Goal: Obtain resource: Obtain resource

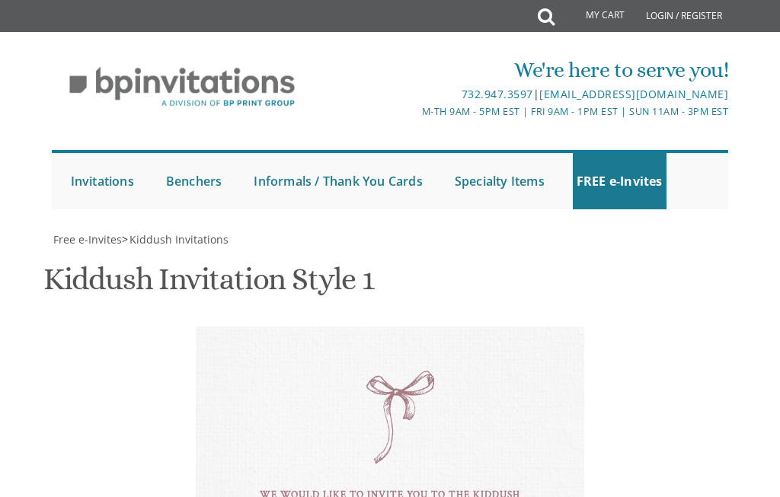
scroll to position [733, 0]
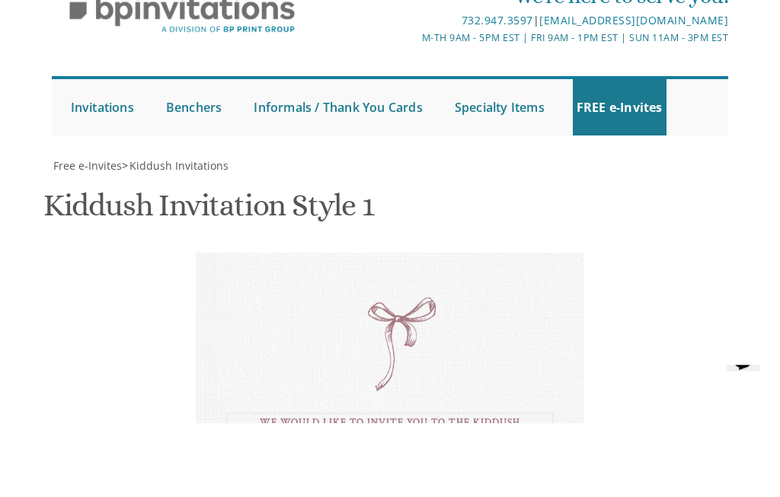
scroll to position [687, 0]
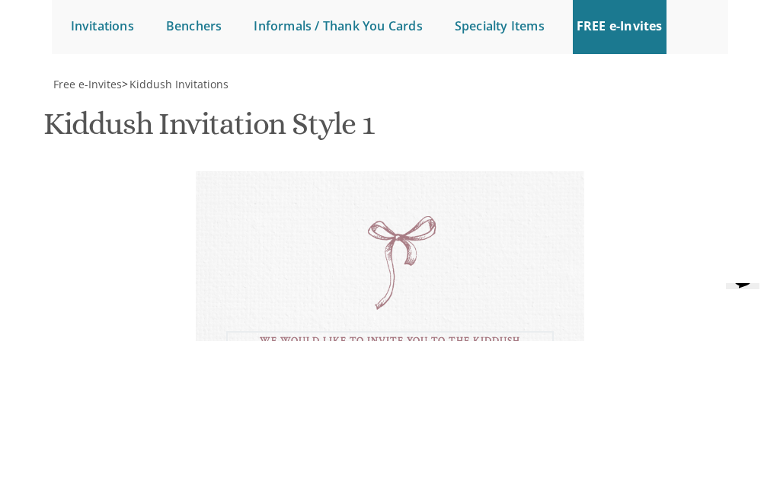
type textarea "With much gratitude to [PERSON_NAME] We would like to invite you to a kiddush I…"
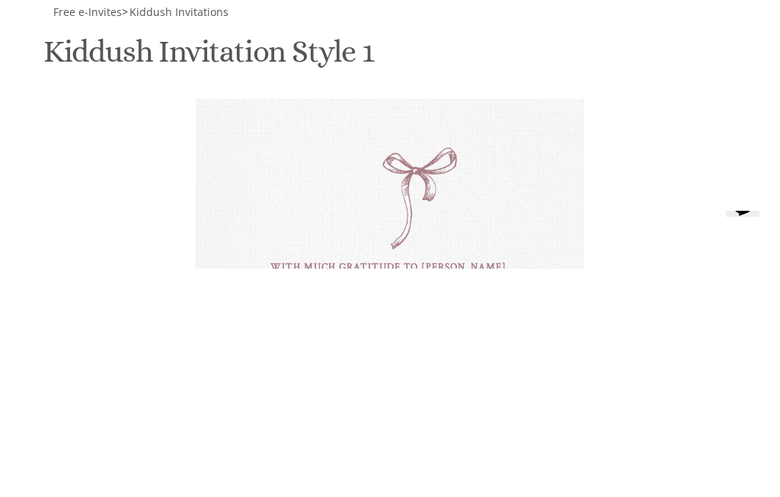
type textarea "D"
type textarea "[PERSON_NAME]"
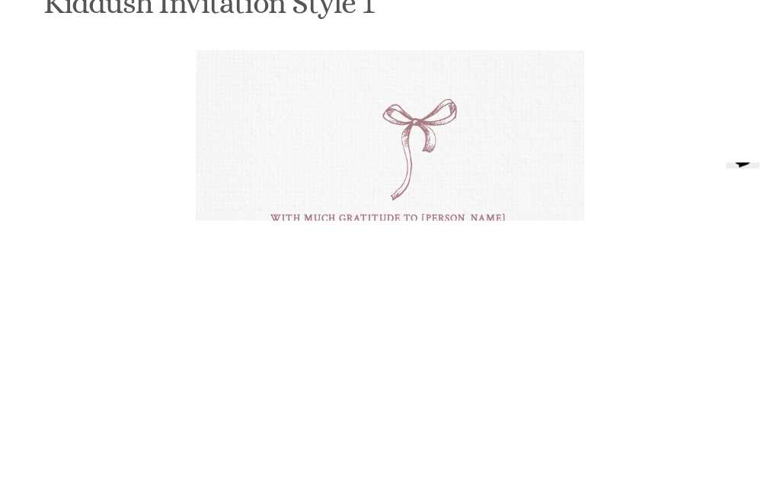
type textarea "this shabbos mevarchim, parshas re’eh For men"
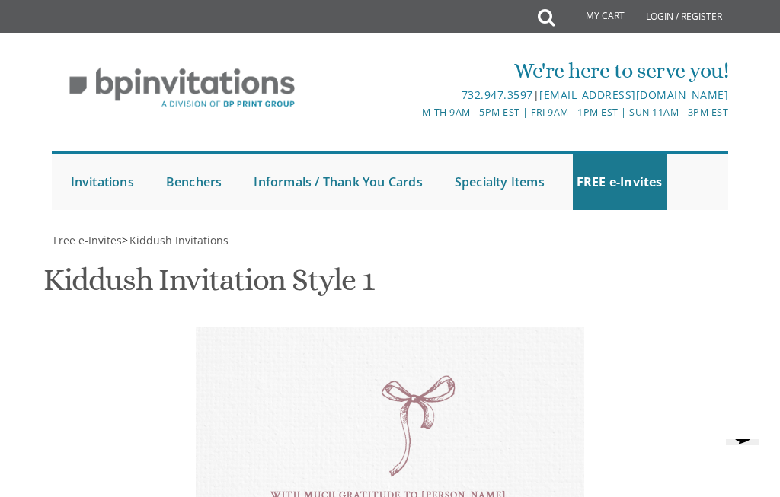
scroll to position [1144, 0]
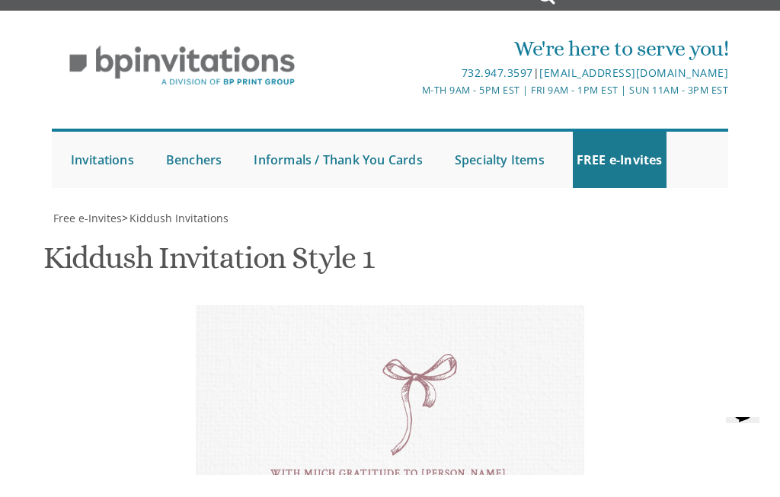
type textarea "[PERSON_NAME]"
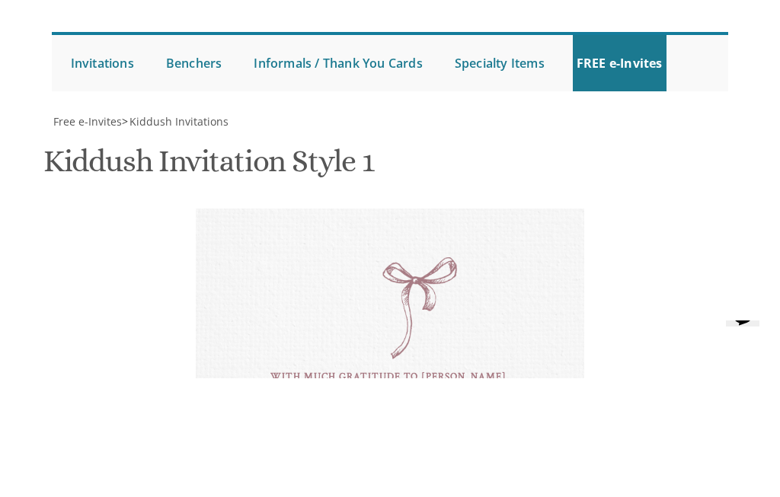
scroll to position [840, 0]
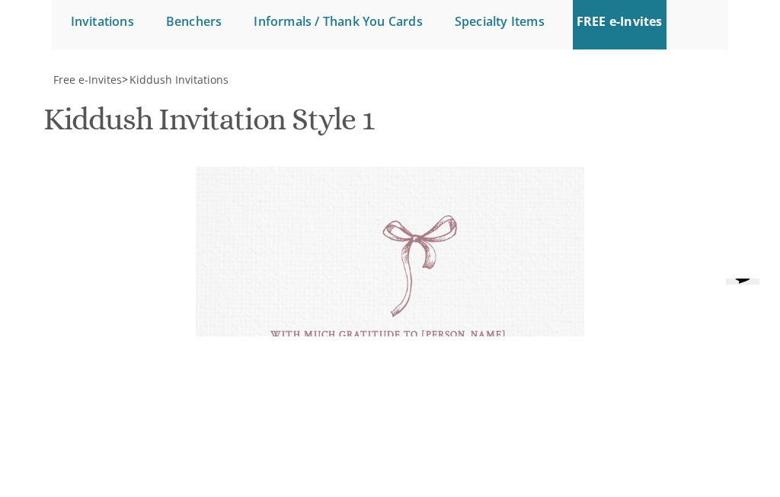
type textarea "[PERSON_NAME] & [PERSON_NAME] [PERSON_NAME] [PERSON_NAME] and [PERSON_NAME]"
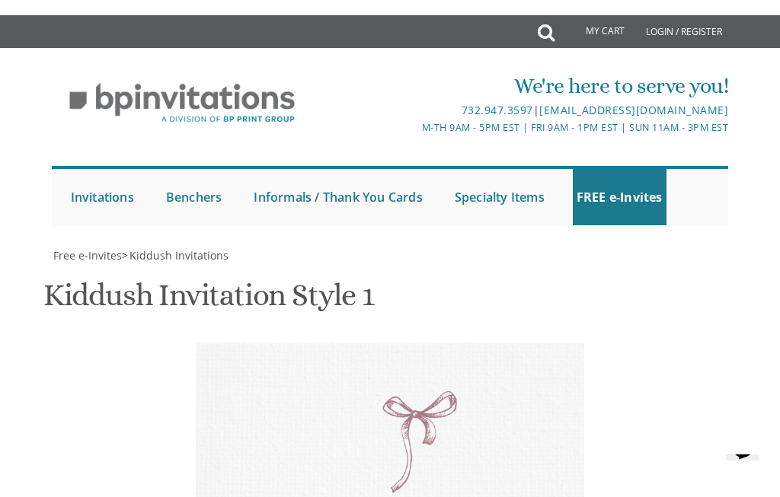
scroll to position [618, 0]
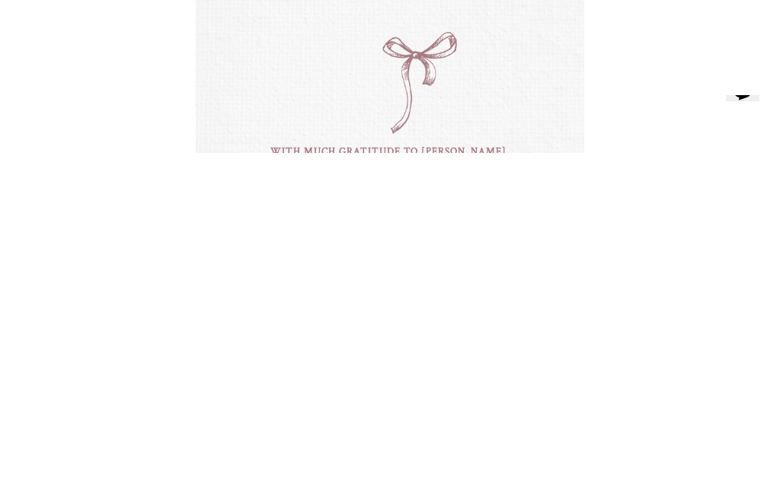
type textarea "this shabbos mevarchim, parshas re’eh At unit # 70 For men"
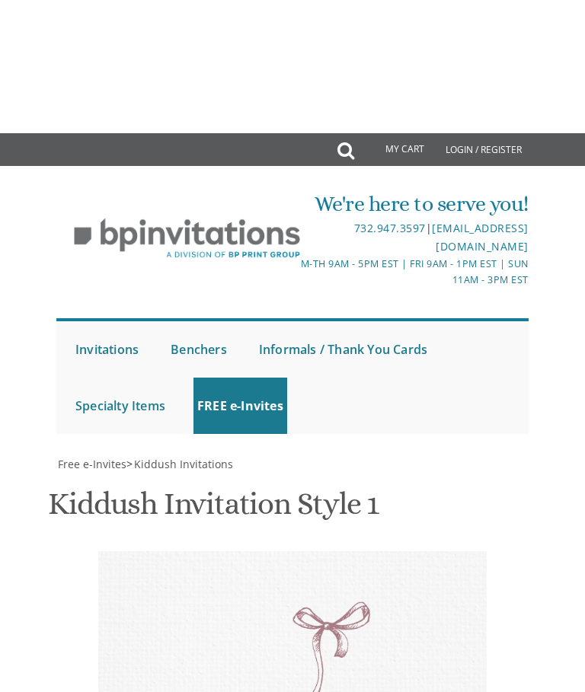
scroll to position [522, 0]
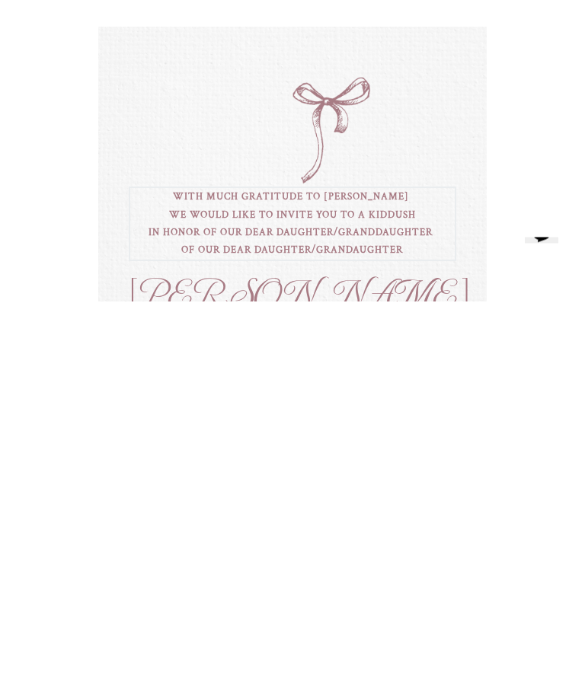
scroll to position [402, 0]
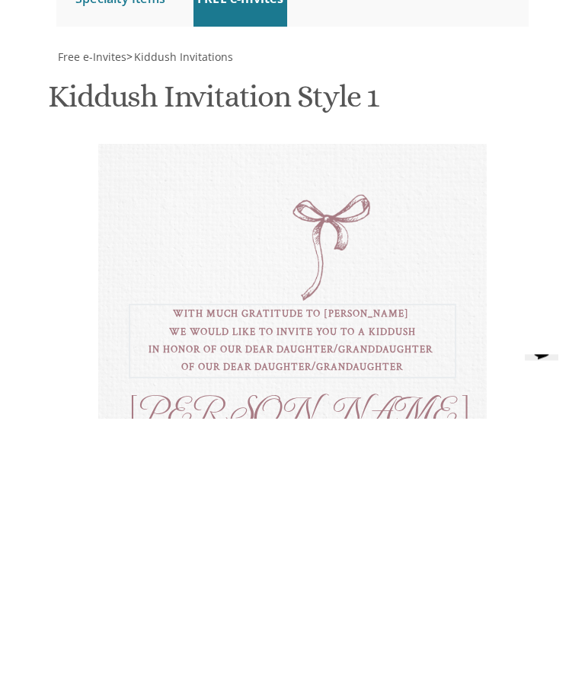
type textarea "With much gratitude to [PERSON_NAME] We would like to invite you to a kiddush I…"
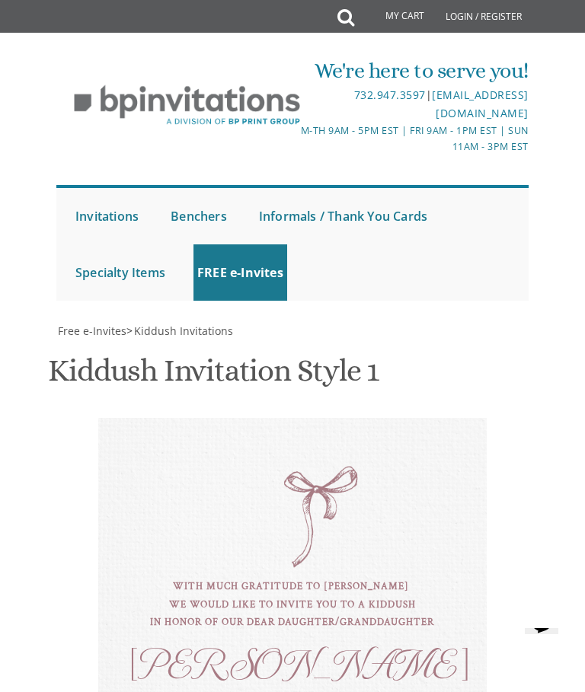
scroll to position [784, 0]
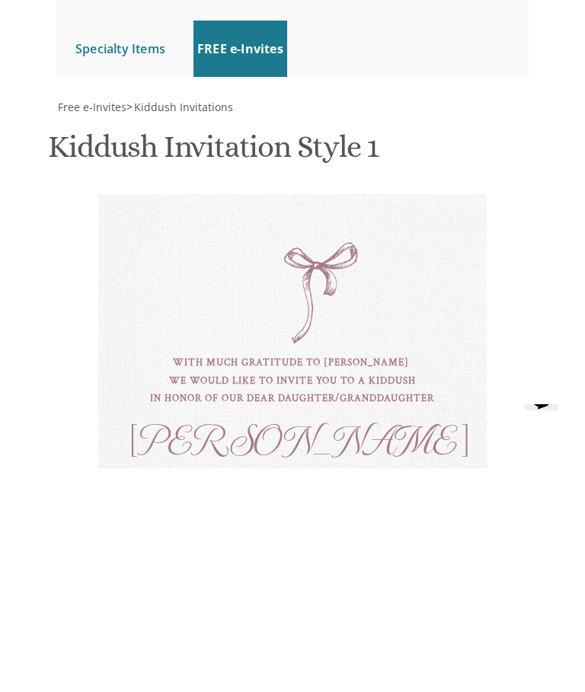
type input "[EMAIL_ADDRESS][DOMAIN_NAME]"
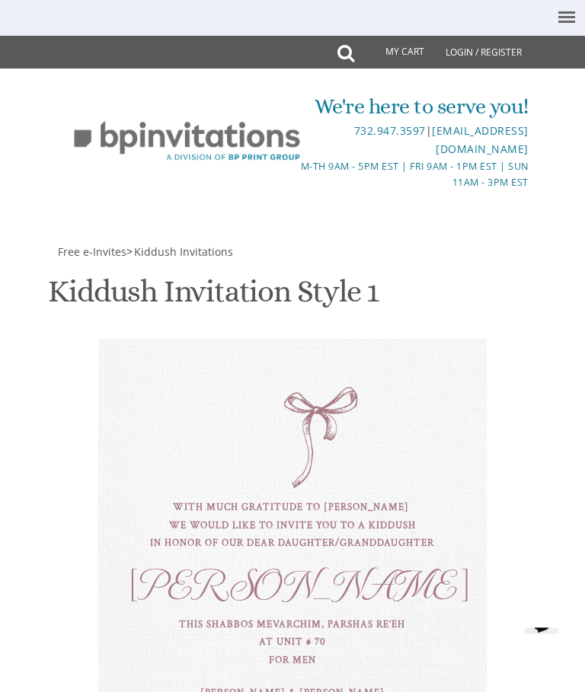
scroll to position [429, 0]
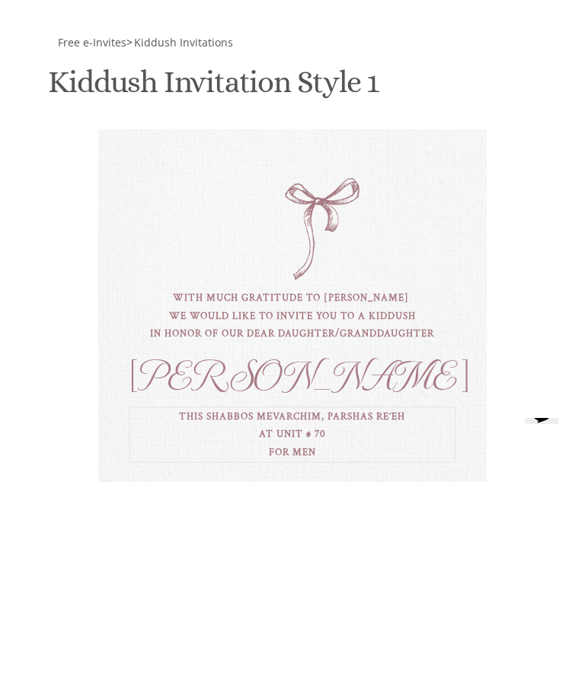
scroll to position [672, 0]
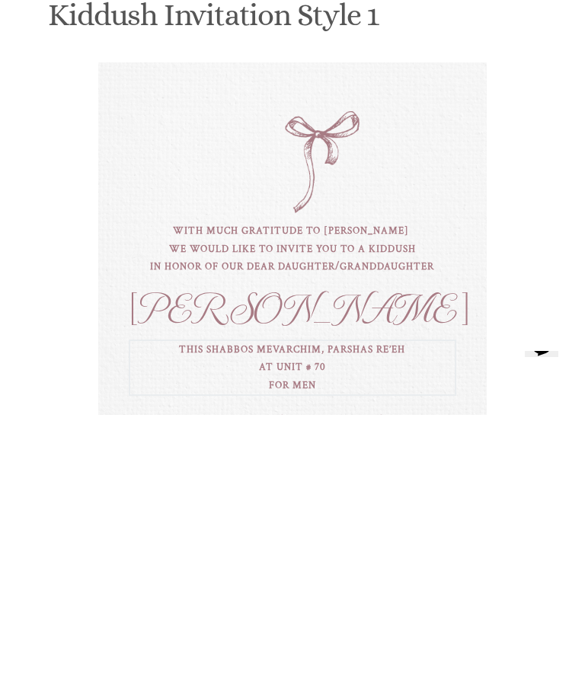
type textarea "this shabbos [DEMOGRAPHIC_DATA], parshas re’eh At unit # 70 after 8:30 [DEMOGRA…"
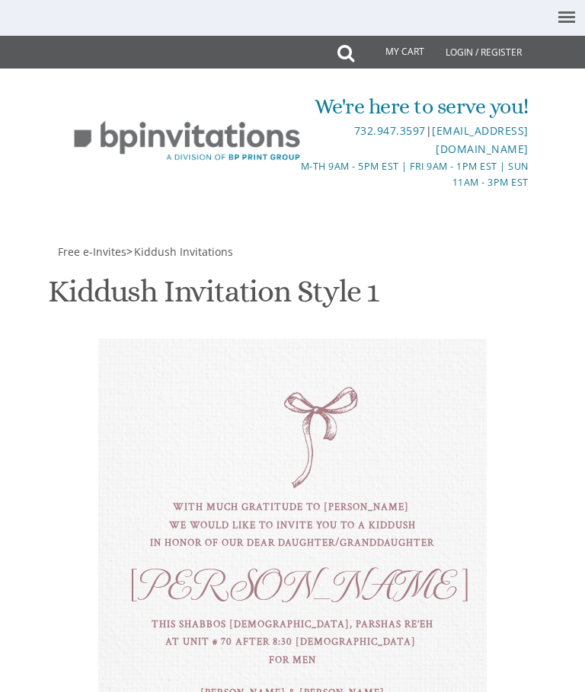
scroll to position [1014, 0]
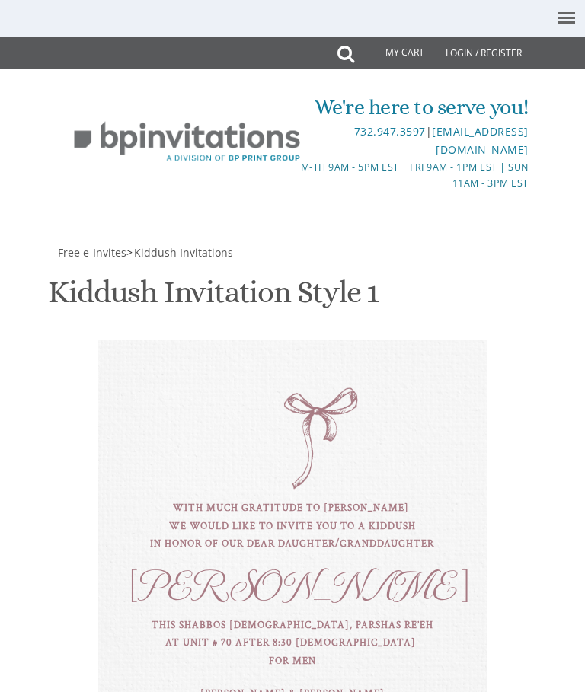
scroll to position [739, 0]
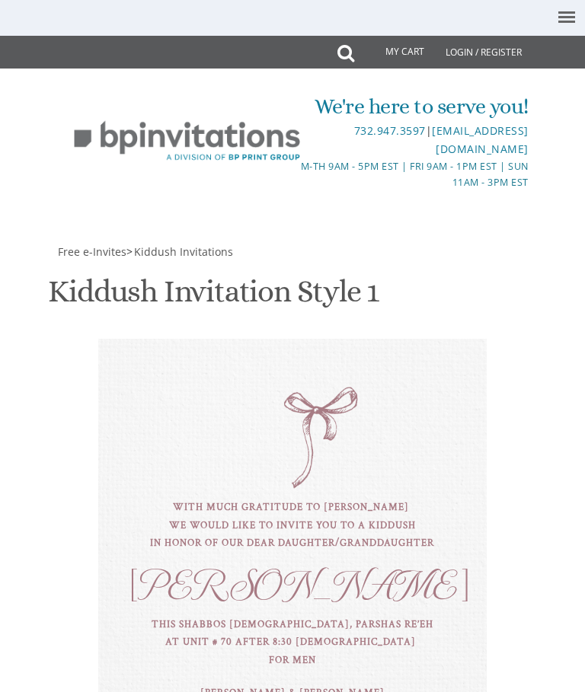
scroll to position [474, 0]
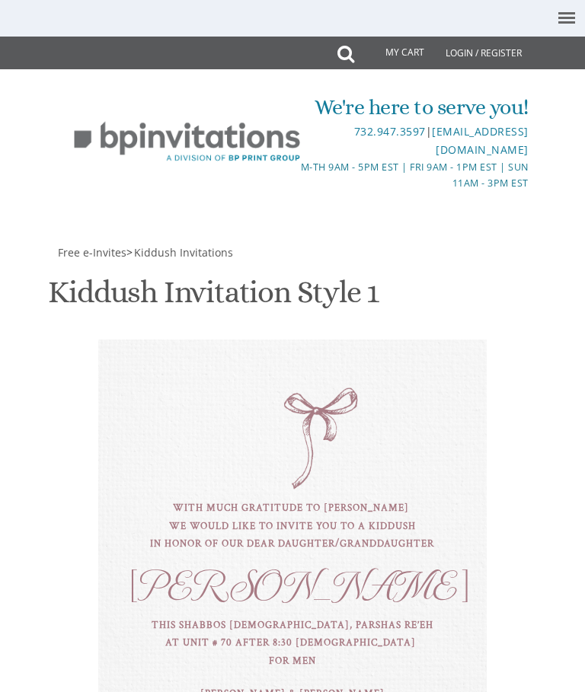
select select "40px"
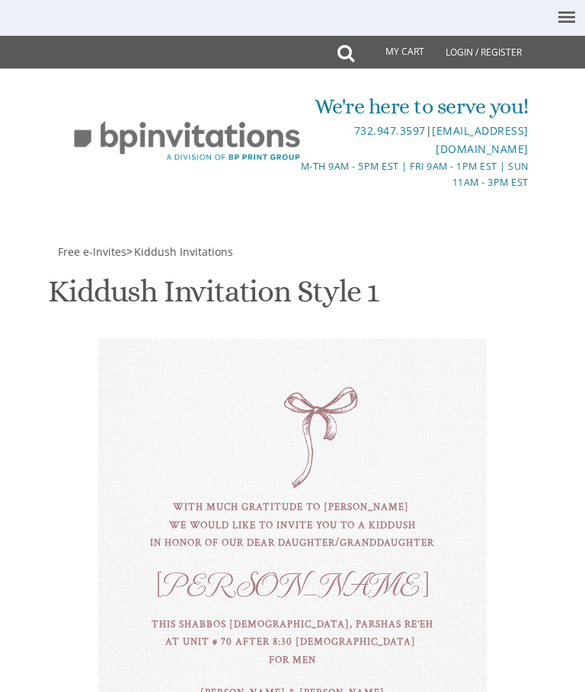
scroll to position [492, 0]
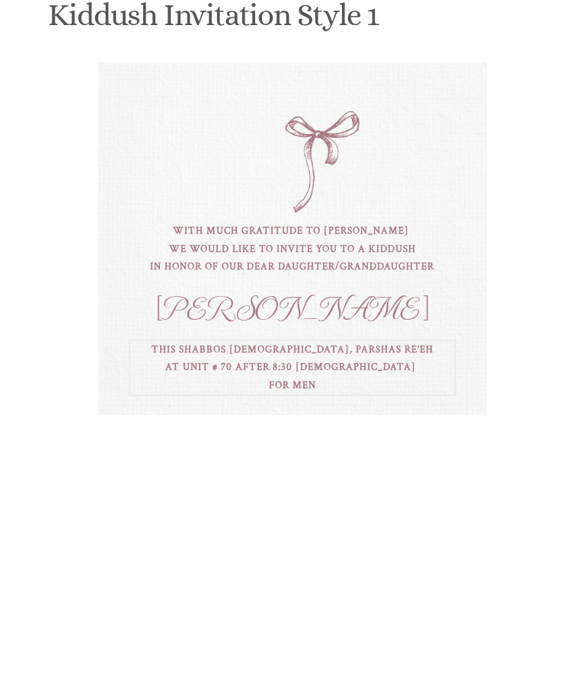
type textarea "this shabbos [DEMOGRAPHIC_DATA], parshas re’eh At unit #70 after 8:30 [DEMOGRAP…"
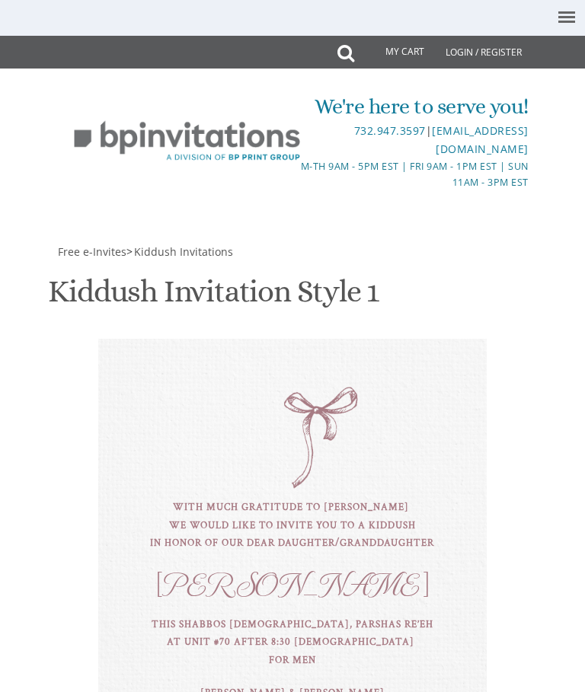
scroll to position [552, 0]
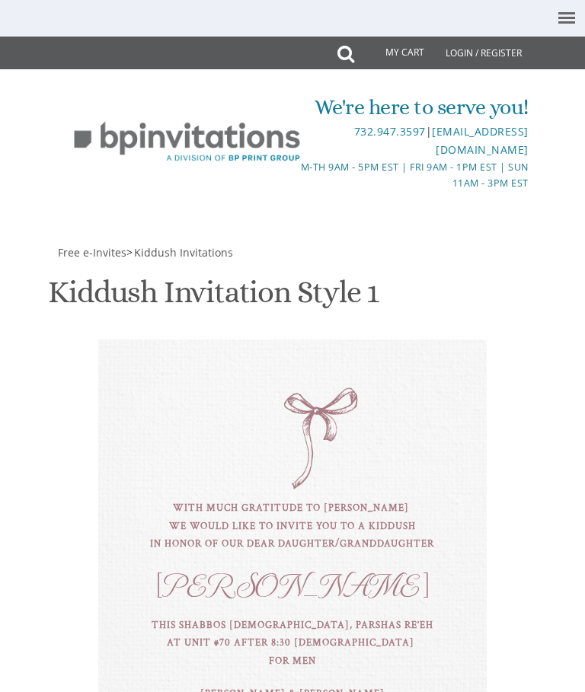
click at [416, 496] on div "this shabbos [DEMOGRAPHIC_DATA], parshas re’eh At unit #70 after 8:30 [DEMOGRAP…" at bounding box center [292, 643] width 327 height 53
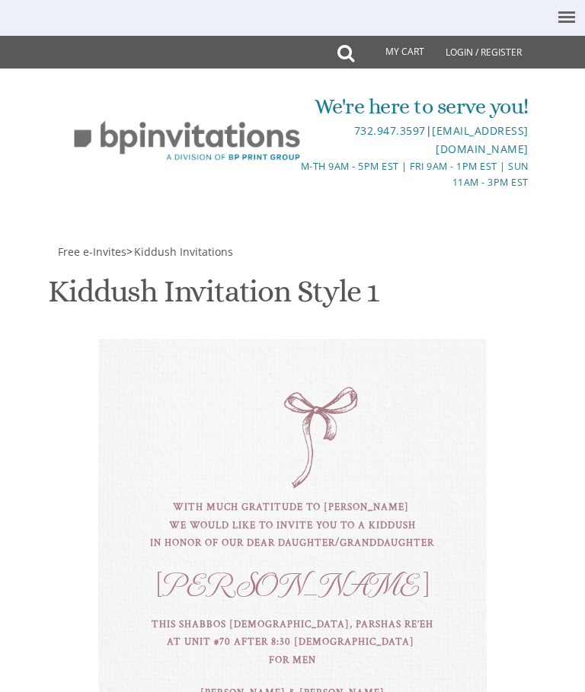
click at [372, 496] on div "With much gratitude to [PERSON_NAME] We would like to invite you to a kiddush I…" at bounding box center [292, 525] width 327 height 53
click at [443, 496] on div "With much gratitude to [PERSON_NAME] We would like to invite you to a kiddush I…" at bounding box center [292, 525] width 327 height 53
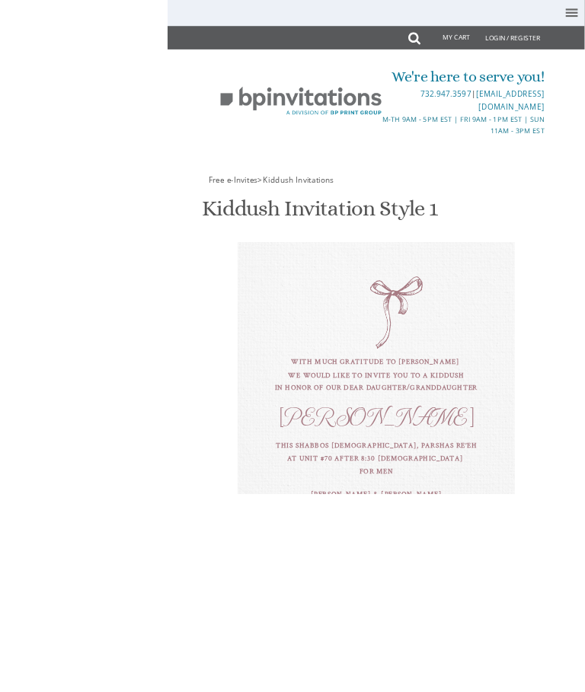
scroll to position [906, 0]
